Goal: Information Seeking & Learning: Learn about a topic

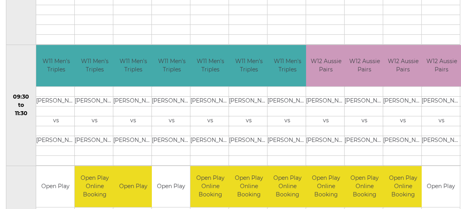
scroll to position [197, 0]
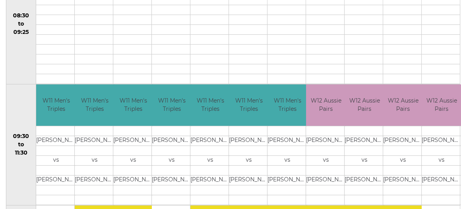
click at [252, 41] on td at bounding box center [248, 40] width 38 height 10
click at [261, 16] on tbody "Open Play" at bounding box center [248, 24] width 38 height 120
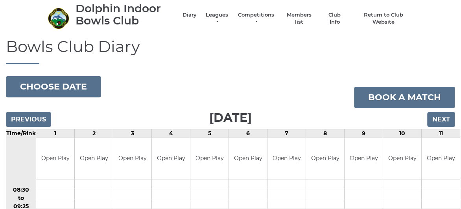
scroll to position [0, 0]
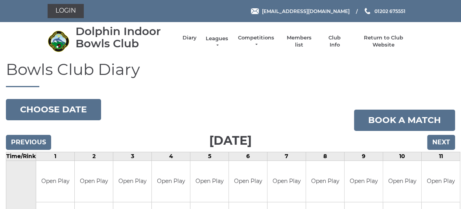
click at [215, 36] on link "Leagues" at bounding box center [217, 42] width 25 height 14
click at [215, 37] on link "Leagues" at bounding box center [217, 42] width 25 height 14
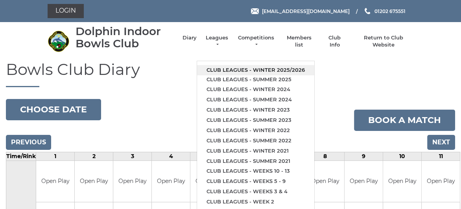
click at [233, 68] on link "Club leagues - Winter 2025/2026" at bounding box center [255, 70] width 117 height 10
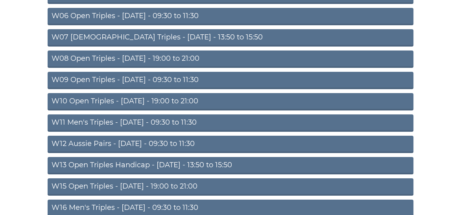
scroll to position [197, 0]
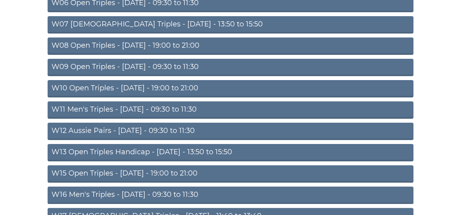
click at [137, 108] on link "W11 Men's Triples - Thursday - 09:30 to 11:30" at bounding box center [231, 109] width 366 height 17
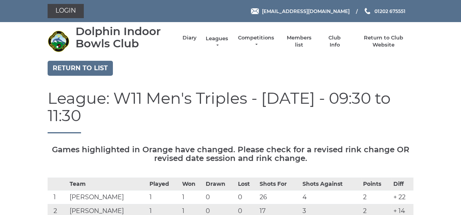
click at [215, 39] on link "Leagues" at bounding box center [217, 42] width 25 height 14
click at [216, 37] on link "Leagues" at bounding box center [217, 42] width 25 height 14
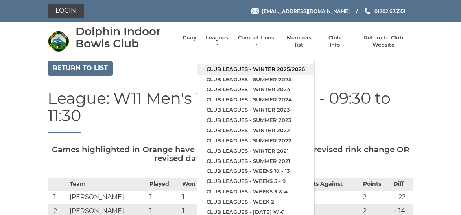
click at [235, 67] on link "Club leagues - Winter 2025/2026" at bounding box center [255, 69] width 117 height 10
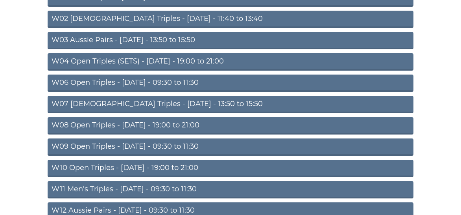
scroll to position [118, 0]
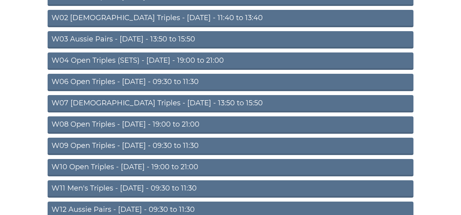
click at [135, 144] on link "W09 Open Triples - Wednesday - 09:30 to 11:30" at bounding box center [231, 145] width 366 height 17
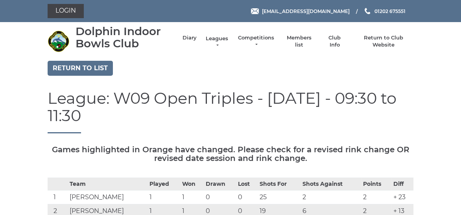
click at [213, 38] on link "Leagues" at bounding box center [217, 42] width 25 height 14
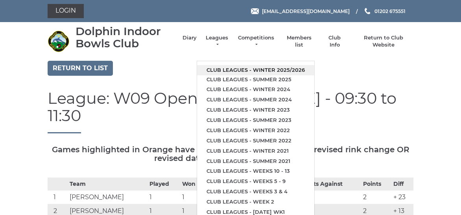
click at [235, 70] on link "Club leagues - Winter 2025/2026" at bounding box center [255, 70] width 117 height 10
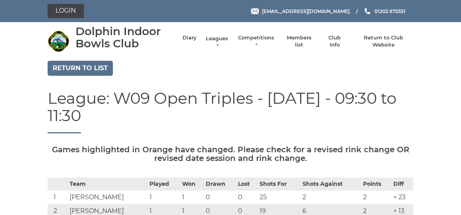
click at [218, 37] on link "Leagues" at bounding box center [217, 42] width 25 height 14
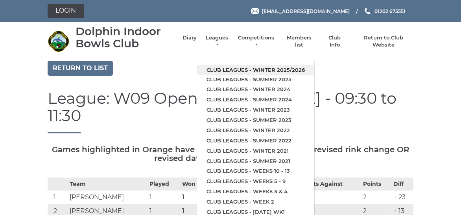
click at [232, 67] on link "Club leagues - Winter 2025/2026" at bounding box center [255, 70] width 117 height 10
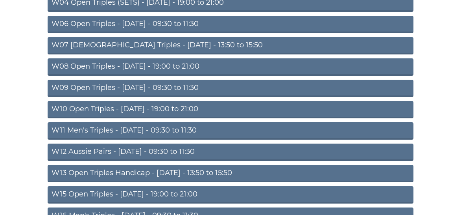
scroll to position [197, 0]
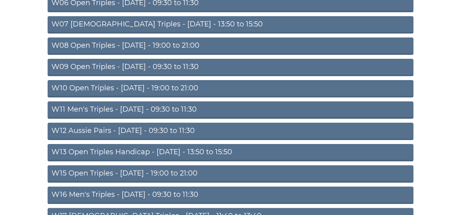
click at [138, 108] on link "W11 Men's Triples - [DATE] - 09:30 to 11:30" at bounding box center [231, 109] width 366 height 17
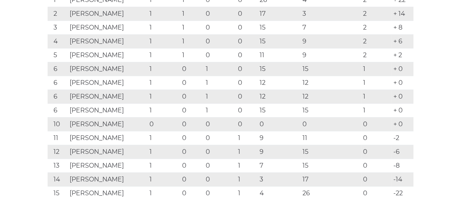
scroll to position [118, 0]
